Goal: Answer question/provide support

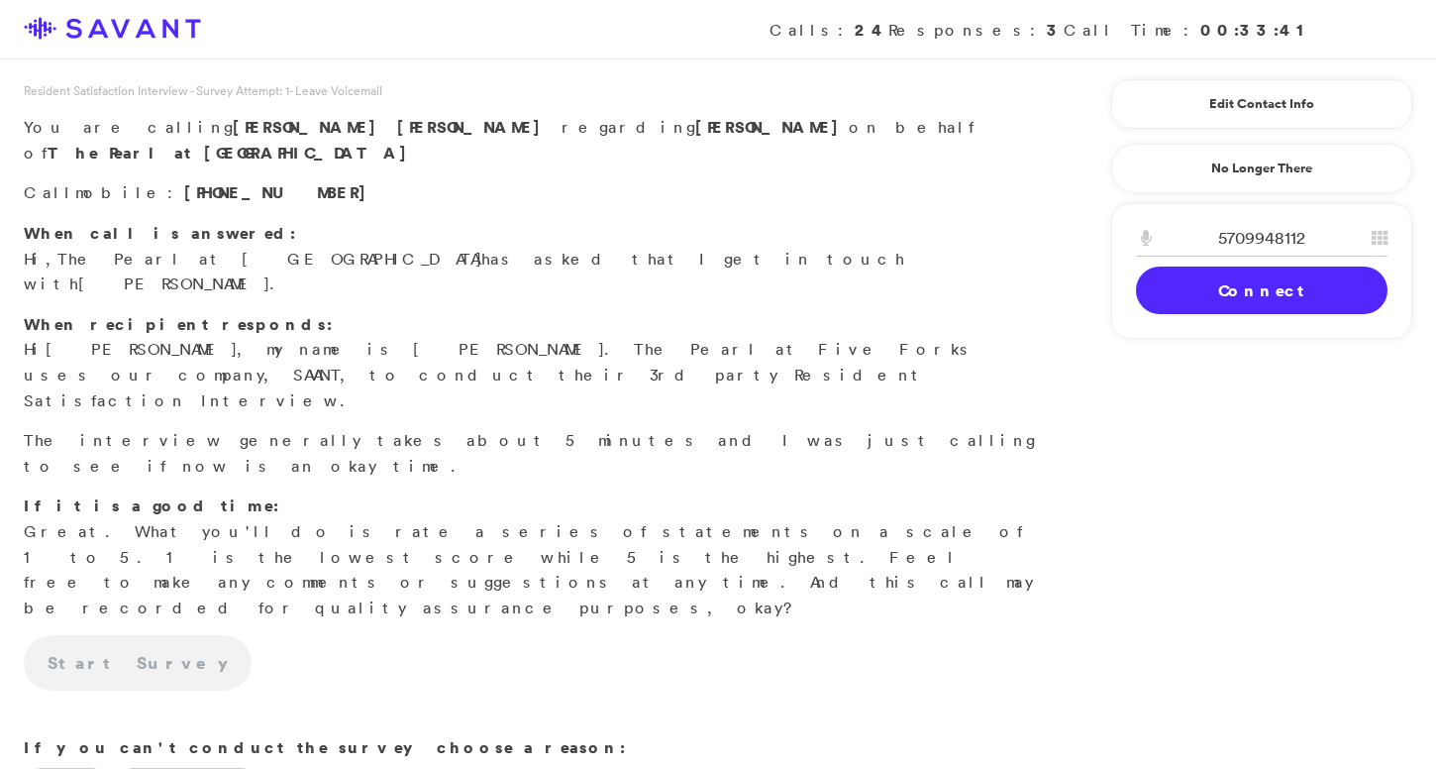
click at [1187, 293] on link "Connect" at bounding box center [1262, 290] width 252 height 48
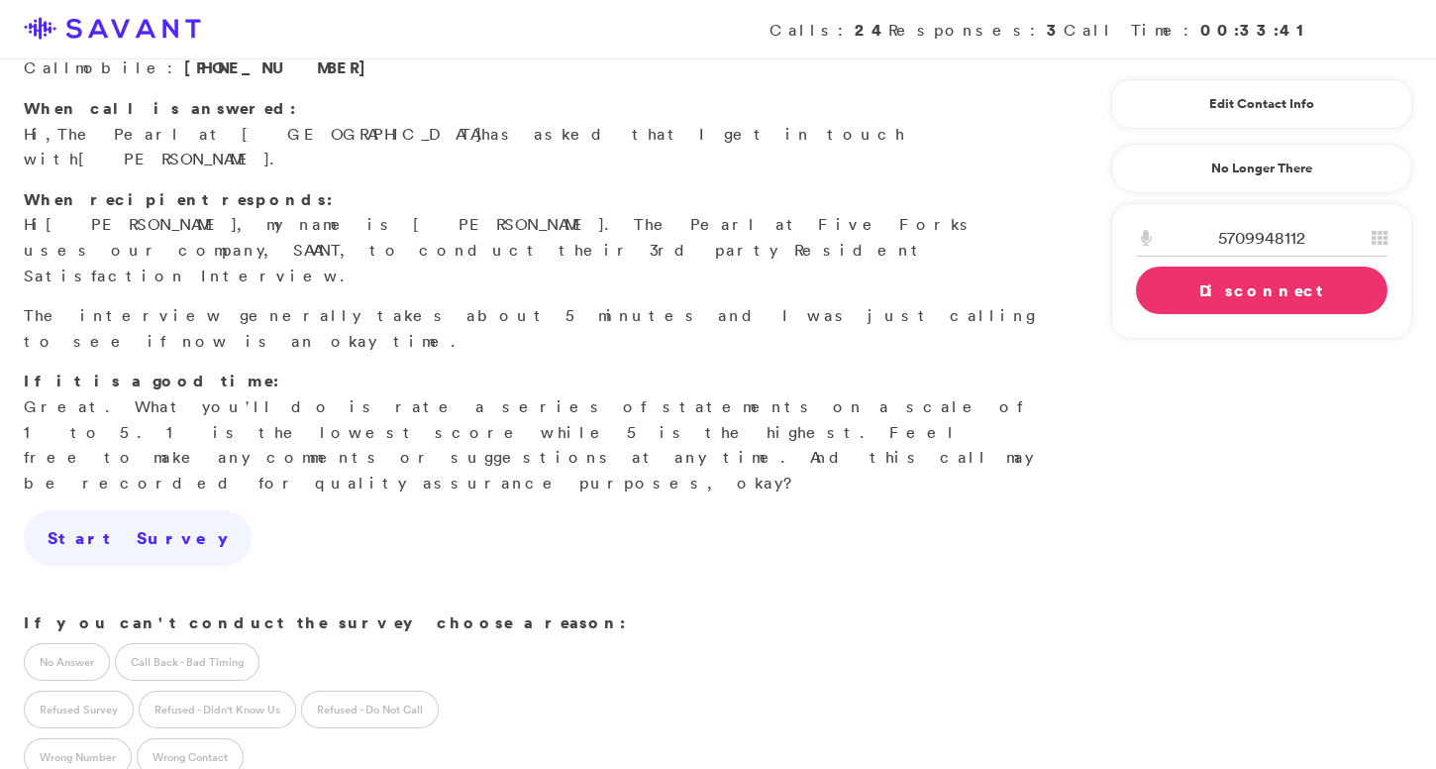
scroll to position [146, 0]
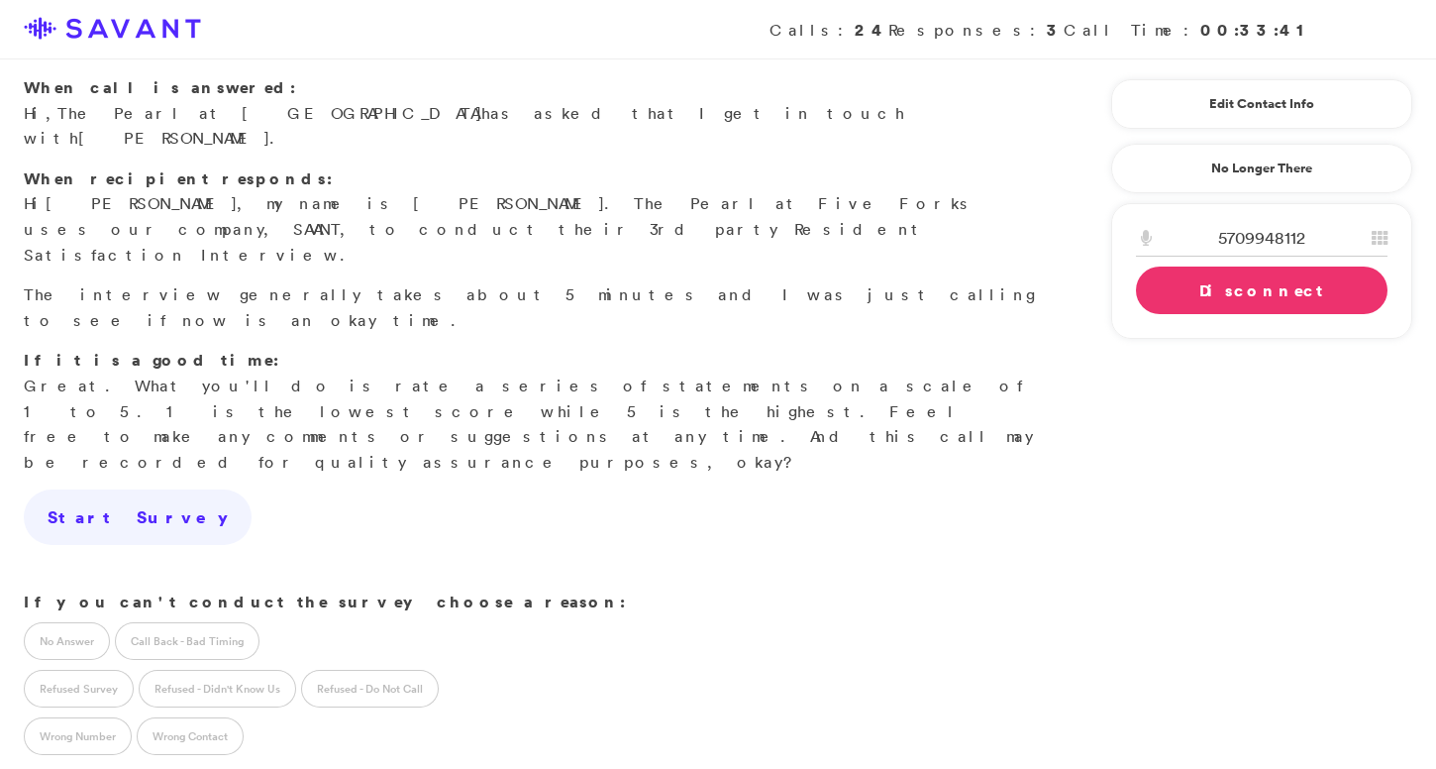
type textarea "Concerned that The Pearl didn't inform her about the call."
click at [158, 622] on label "Call Back - Bad Timing" at bounding box center [187, 641] width 145 height 38
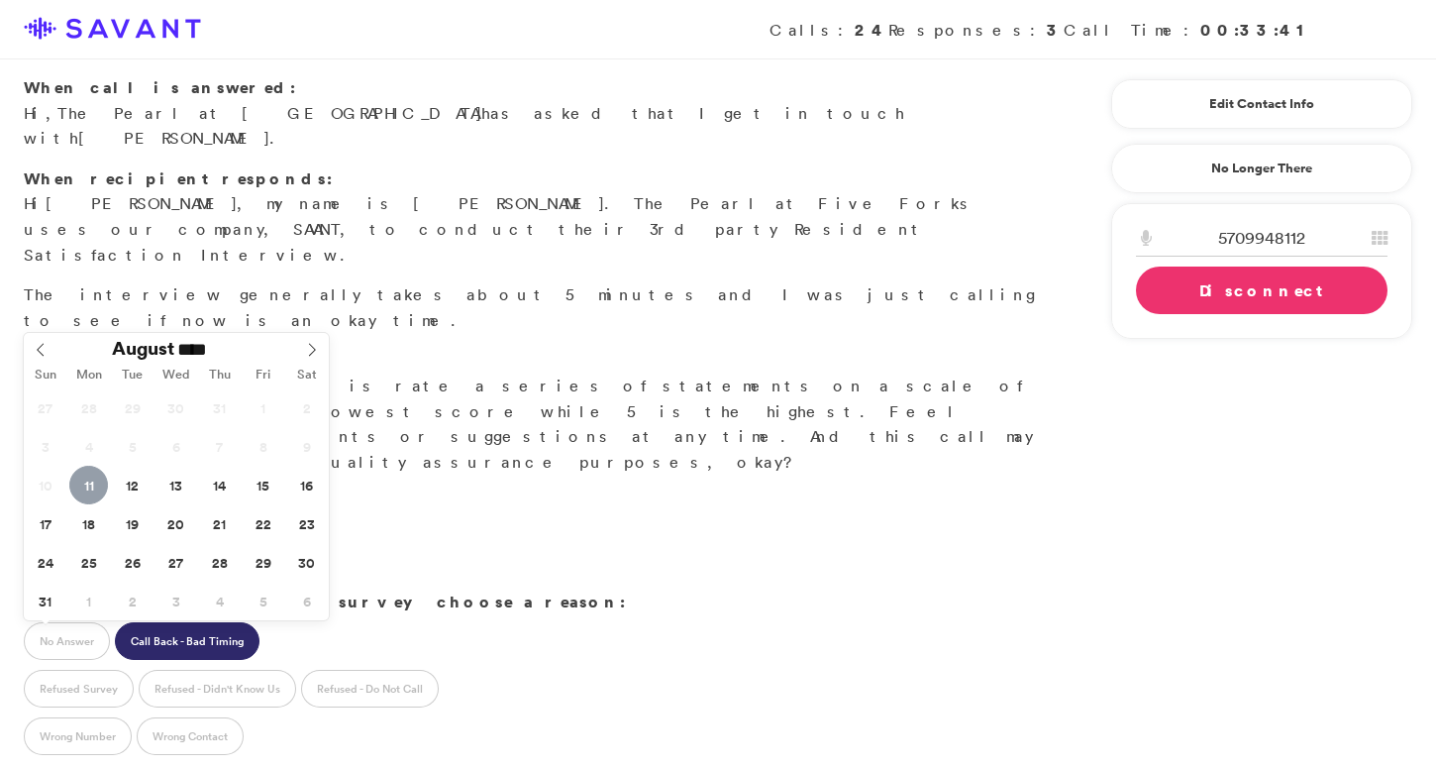
type input "**********"
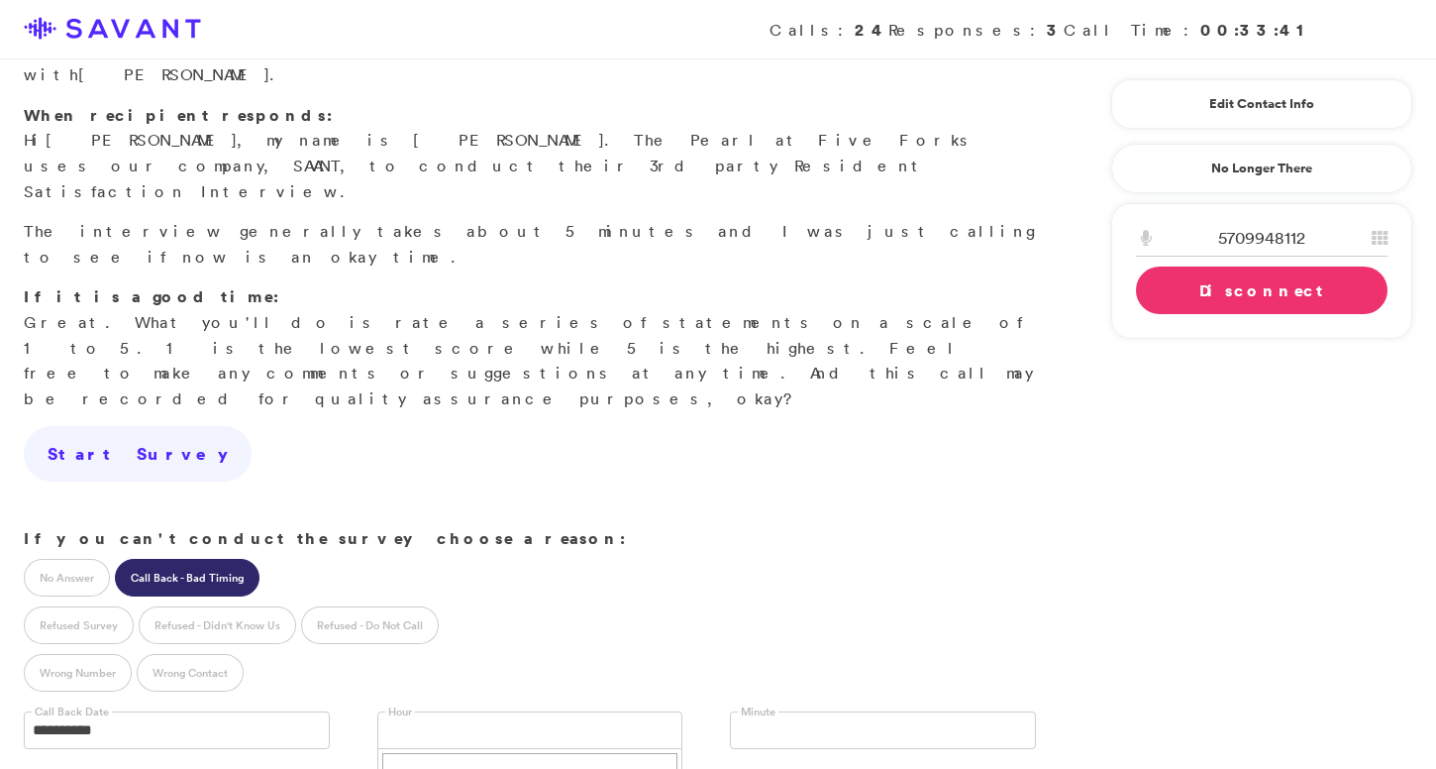
scroll to position [240, 0]
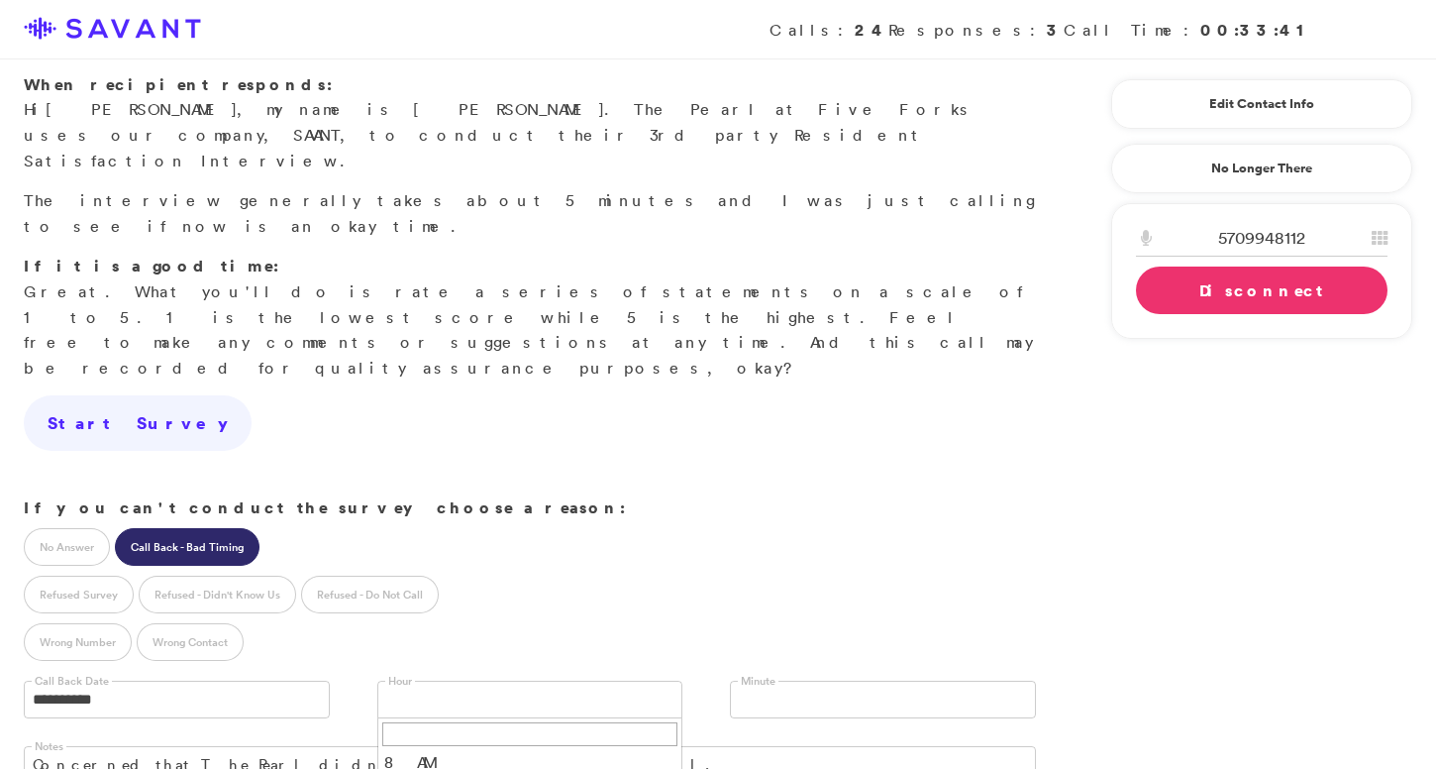
click at [1204, 294] on link "Disconnect" at bounding box center [1262, 290] width 252 height 48
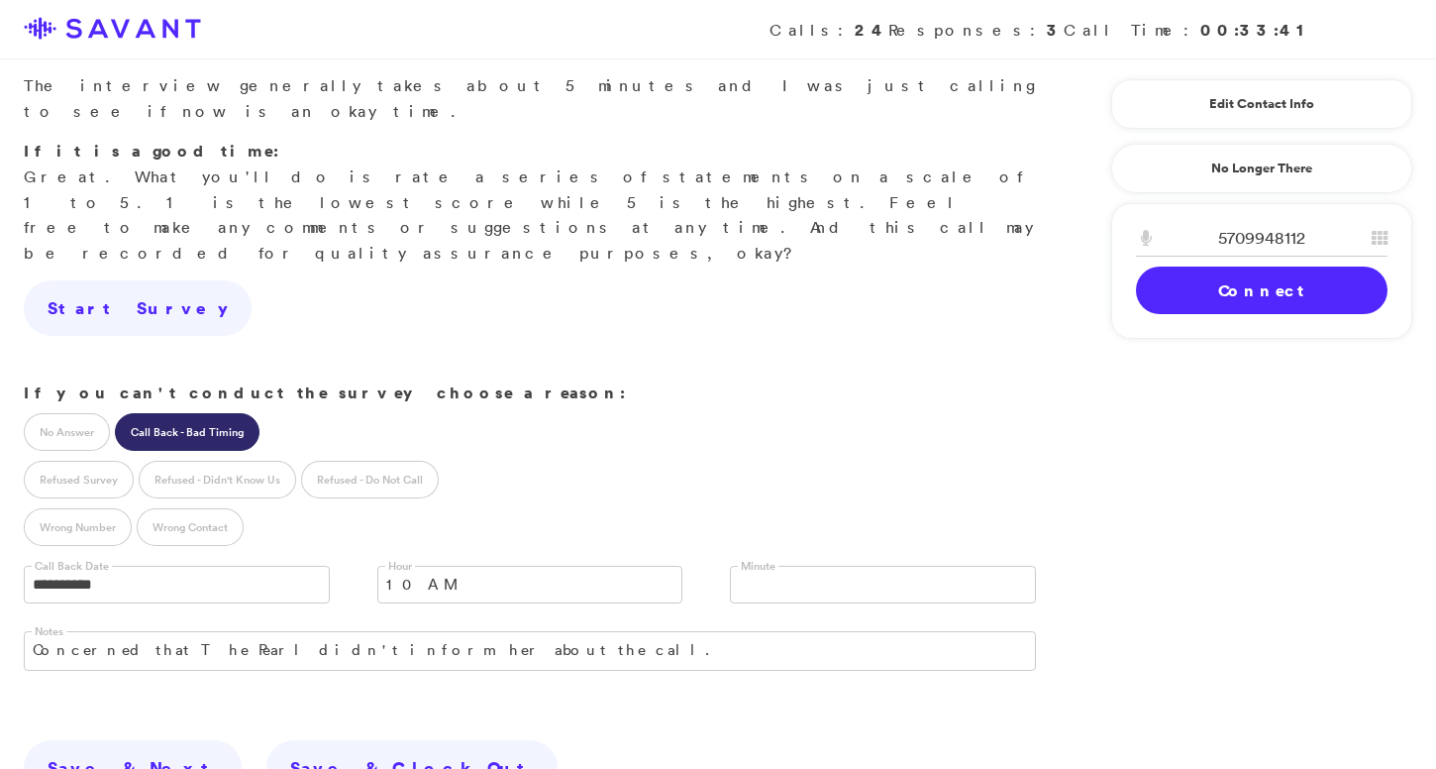
scroll to position [453, 0]
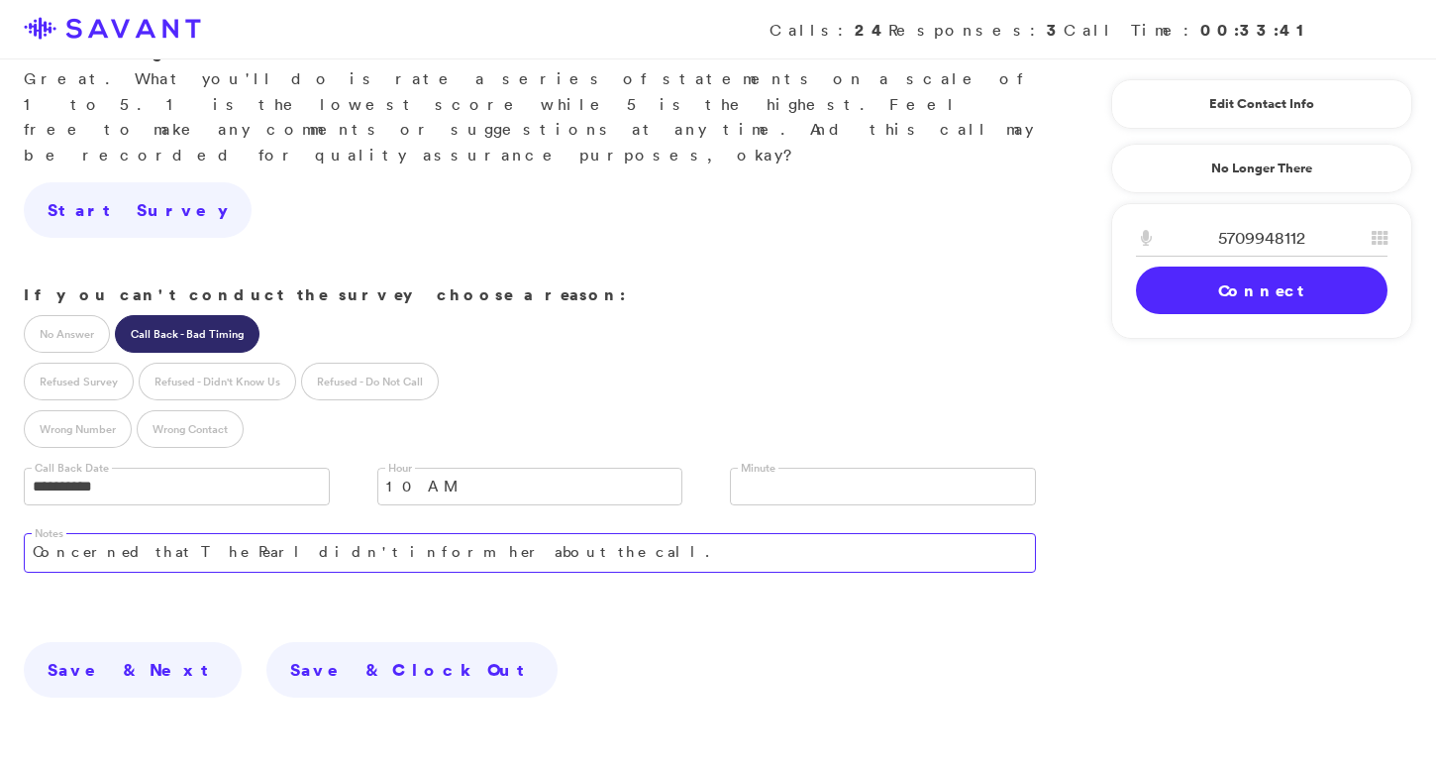
click at [433, 533] on textarea "Concerned that The Pearl didn't inform her about the call." at bounding box center [530, 553] width 1012 height 40
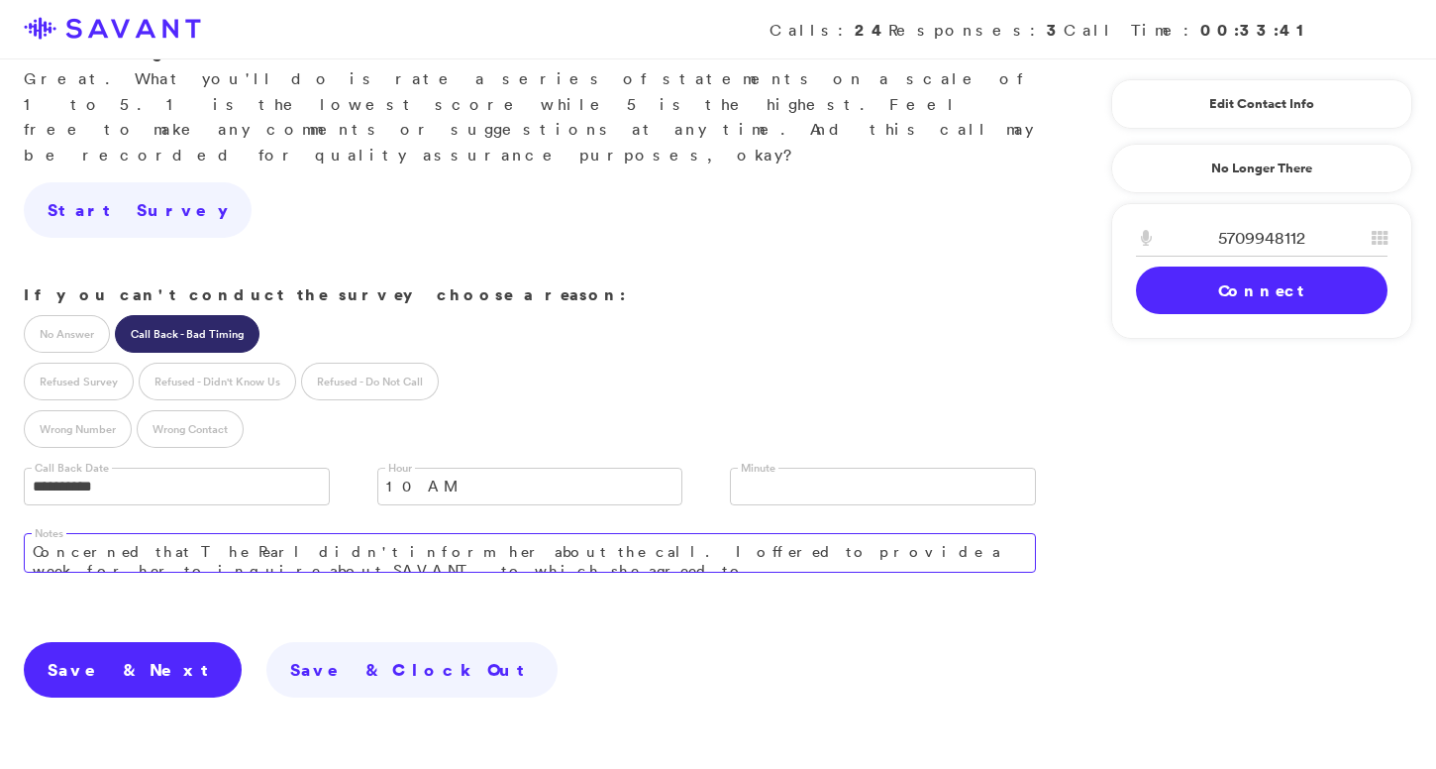
type textarea "Concerned that The Pearl didn't inform her about the call. I offered to provide…"
click at [110, 642] on link "Save & Next" at bounding box center [133, 669] width 218 height 55
